Goal: Obtain resource: Obtain resource

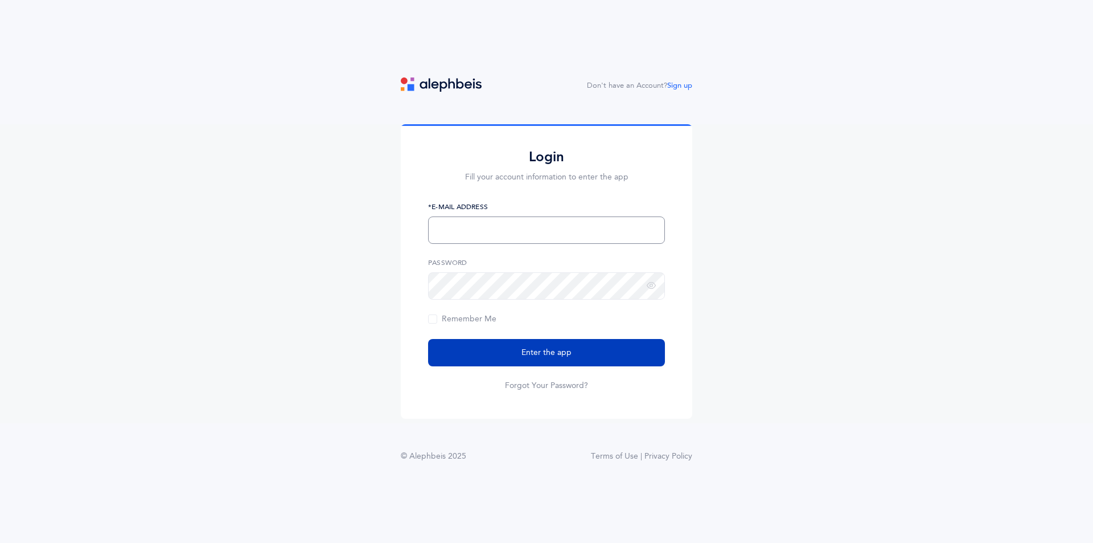
type input "[EMAIL_ADDRESS][DOMAIN_NAME]"
click at [502, 359] on button "Enter the app" at bounding box center [546, 352] width 237 height 27
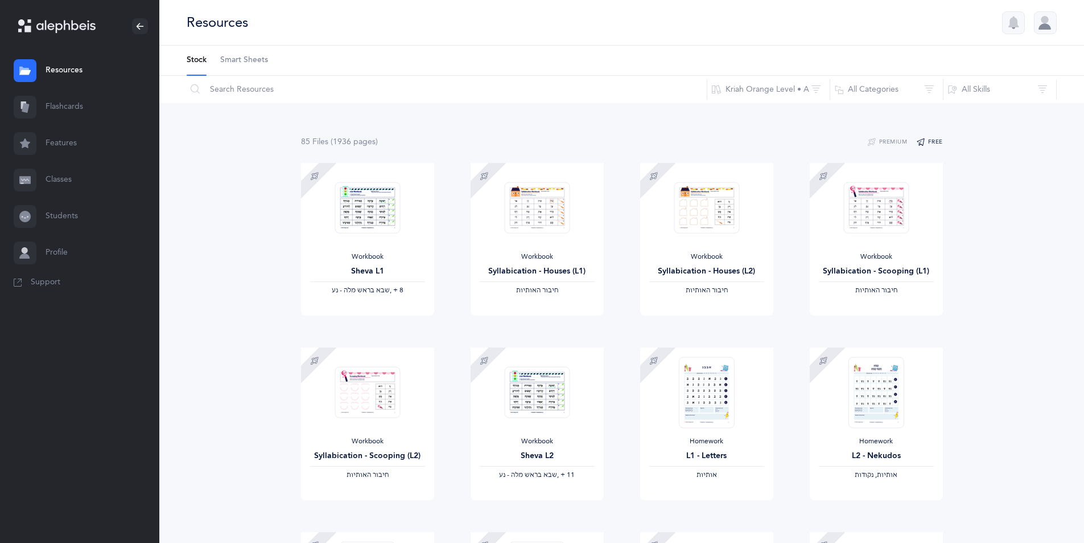
click at [936, 143] on button "Free" at bounding box center [930, 142] width 27 height 14
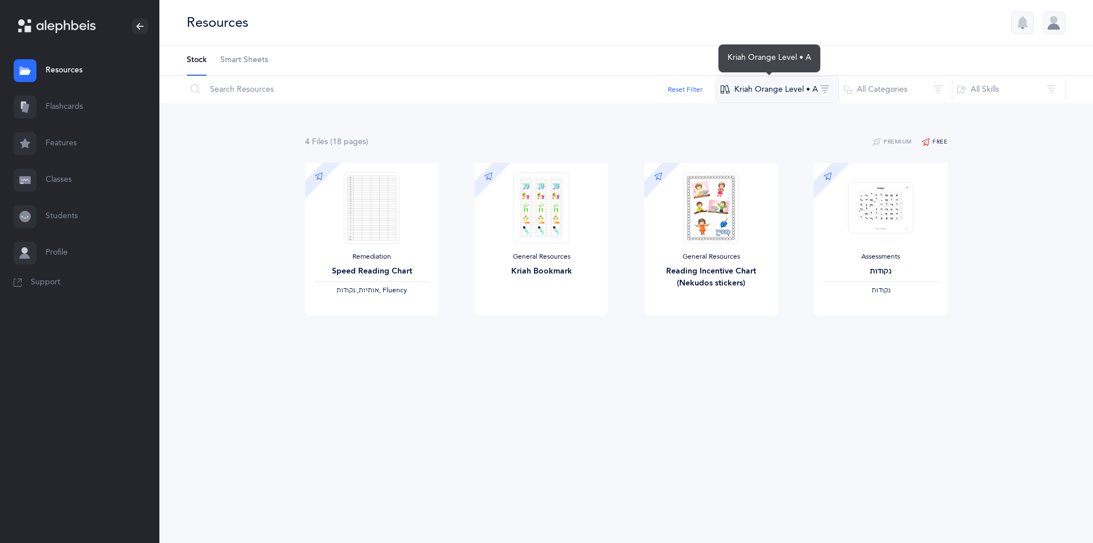
click at [776, 89] on button "Kriah Orange Level • A" at bounding box center [778, 89] width 124 height 27
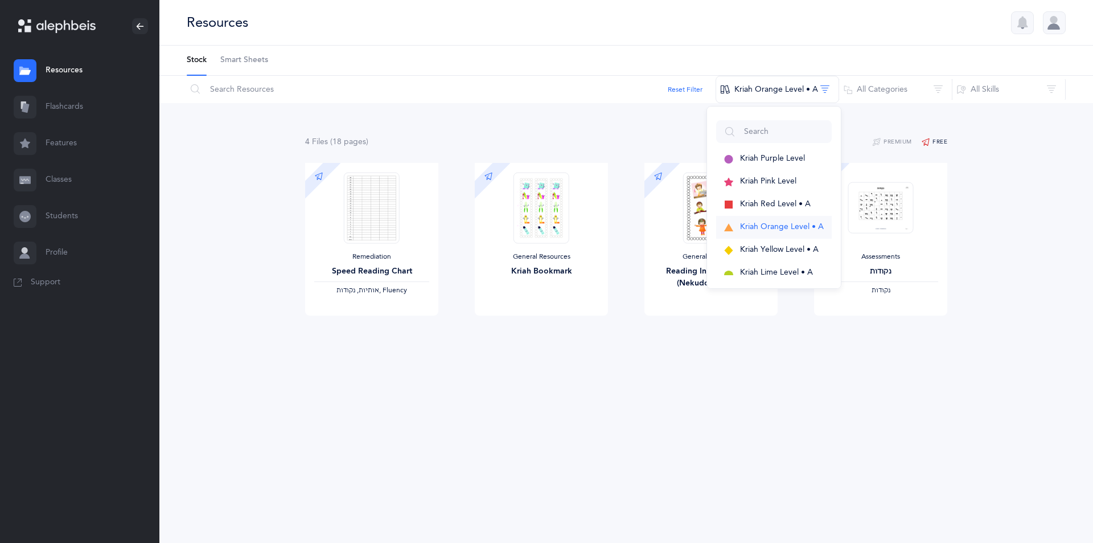
click at [765, 225] on span "Kriah Orange Level • A" at bounding box center [782, 226] width 84 height 9
click at [1017, 232] on div "4 File s (18 page s ) Premium Free Remediation Speed Reading Chart ‫אותיות, נקו…" at bounding box center [626, 248] width 934 height 290
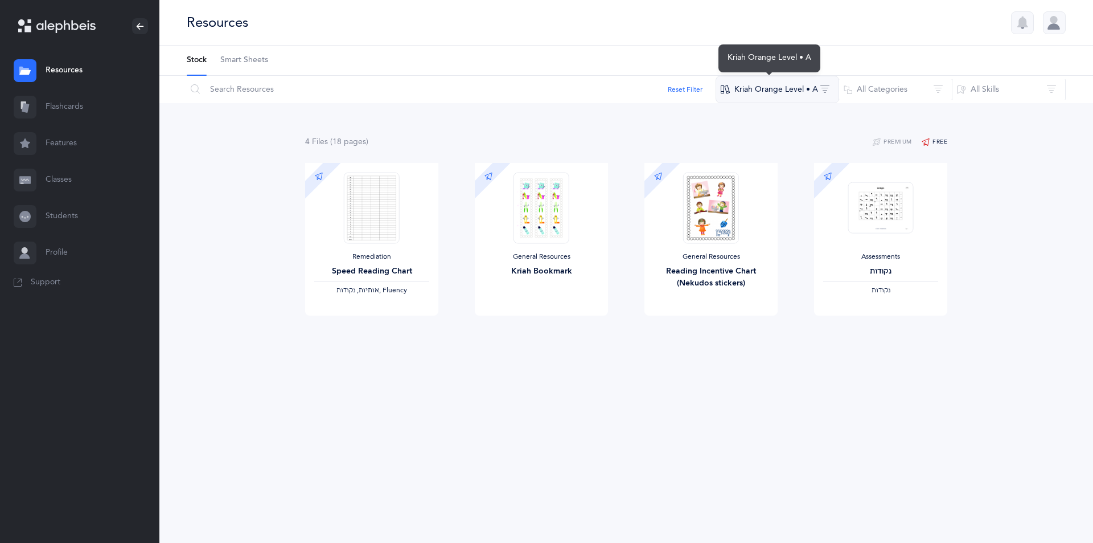
click at [753, 80] on button "Kriah Orange Level • A" at bounding box center [778, 89] width 124 height 27
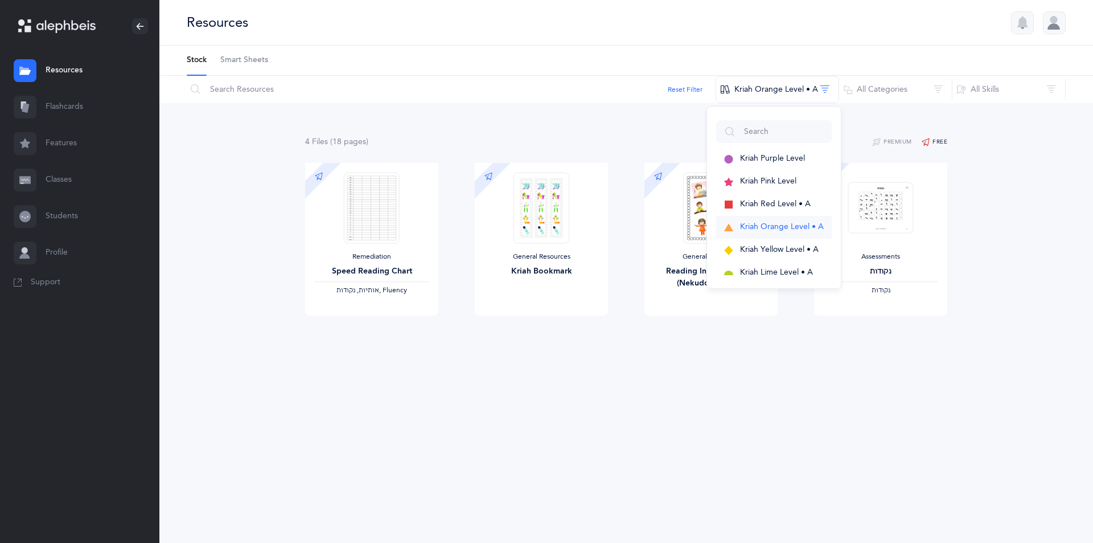
click at [766, 229] on span "Kriah Orange Level • A" at bounding box center [782, 226] width 84 height 9
click at [415, 40] on div "Resources" at bounding box center [626, 23] width 934 height 46
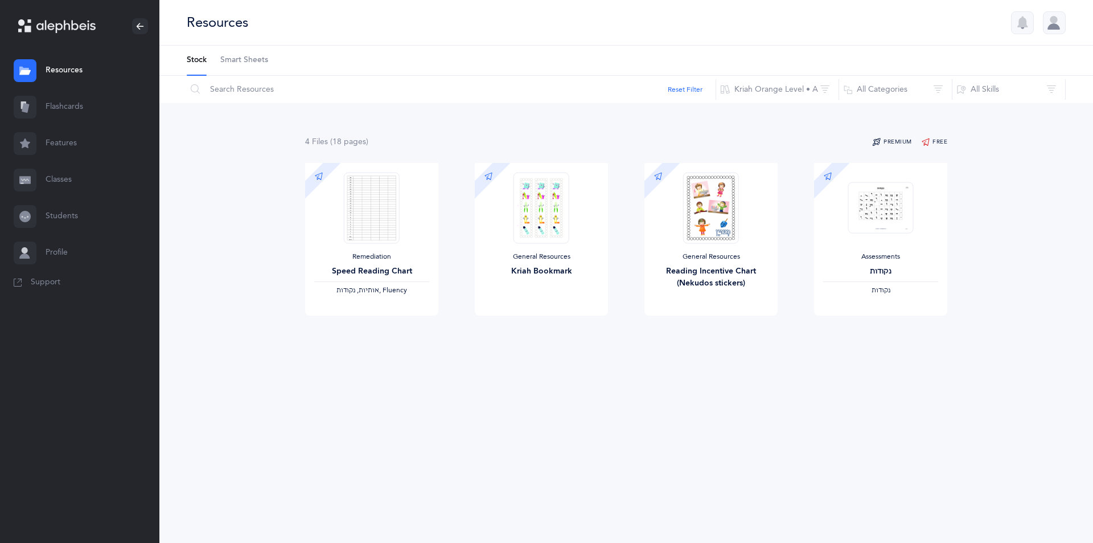
click at [880, 140] on icon "button" at bounding box center [877, 142] width 10 height 14
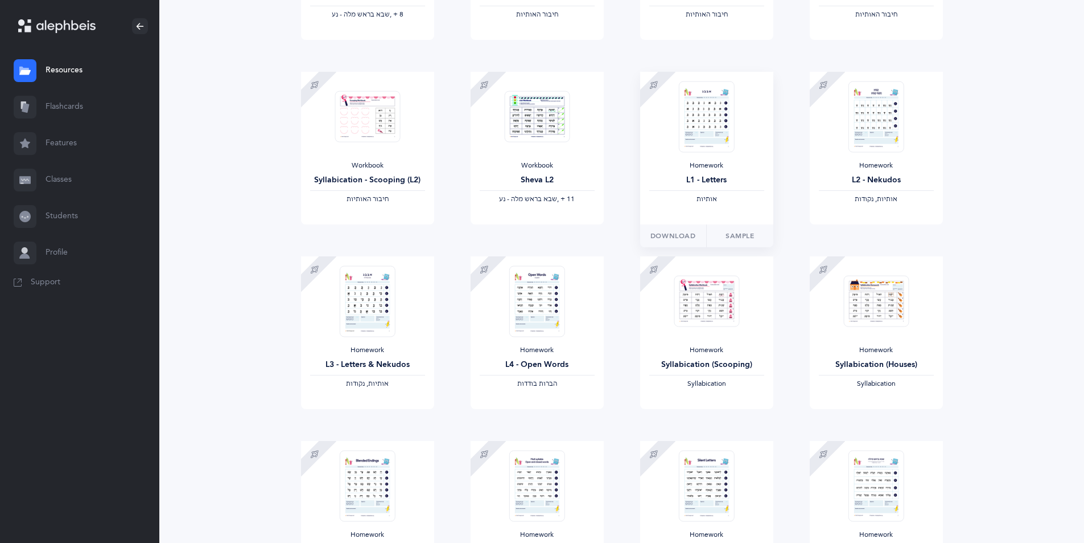
scroll to position [114, 0]
